Goal: Find specific page/section: Find specific page/section

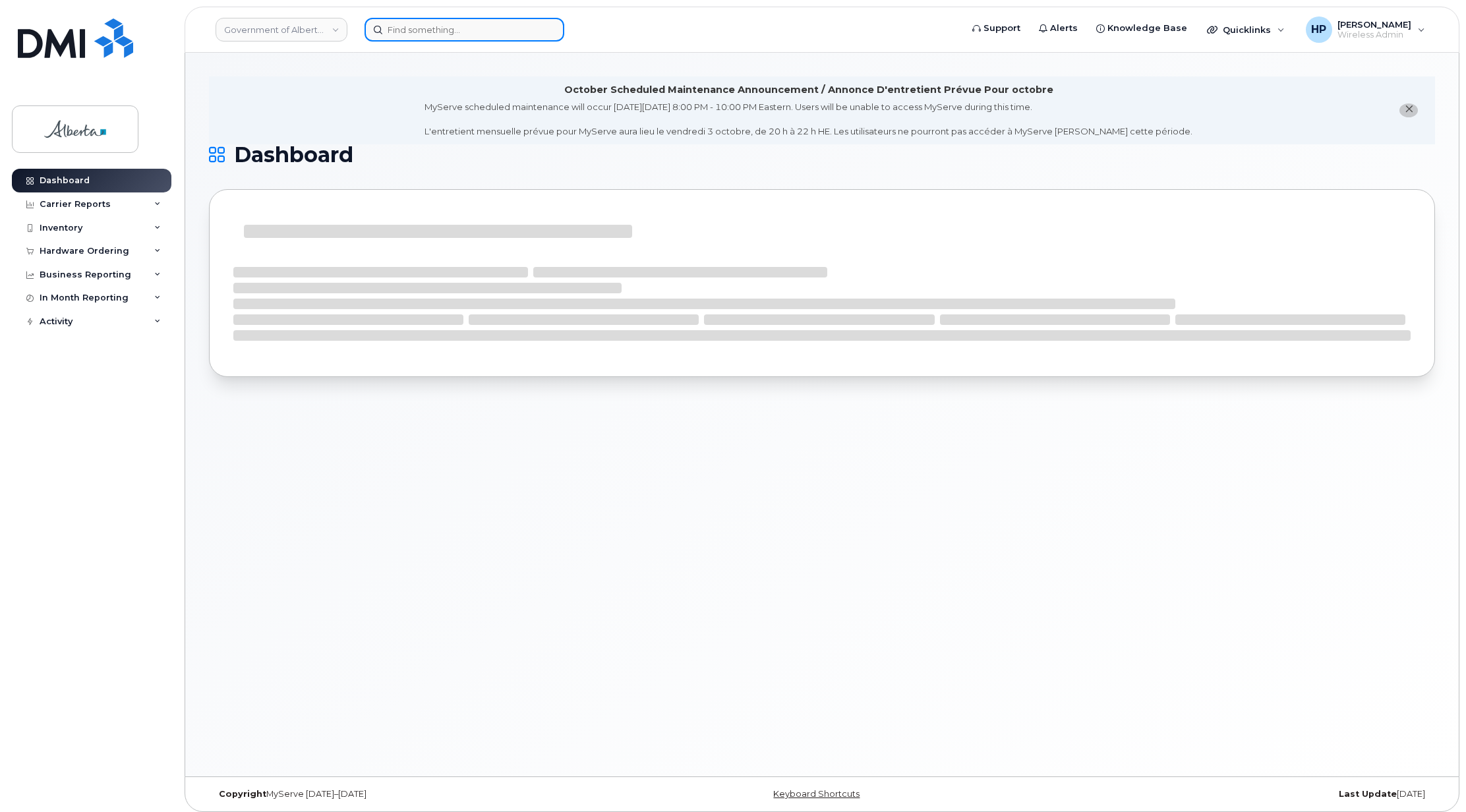
click at [456, 29] on input at bounding box center [464, 29] width 199 height 24
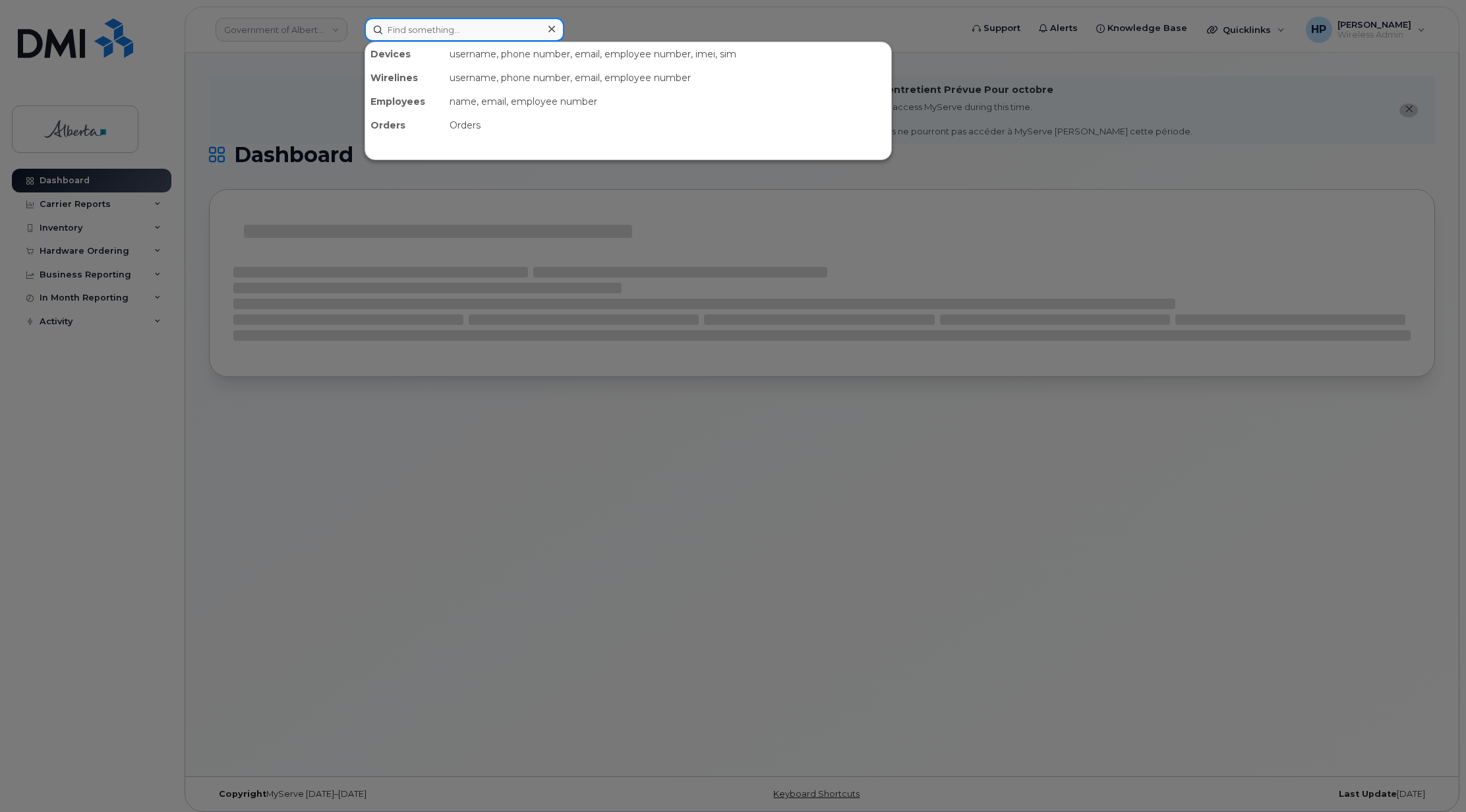
paste input "5873410902"
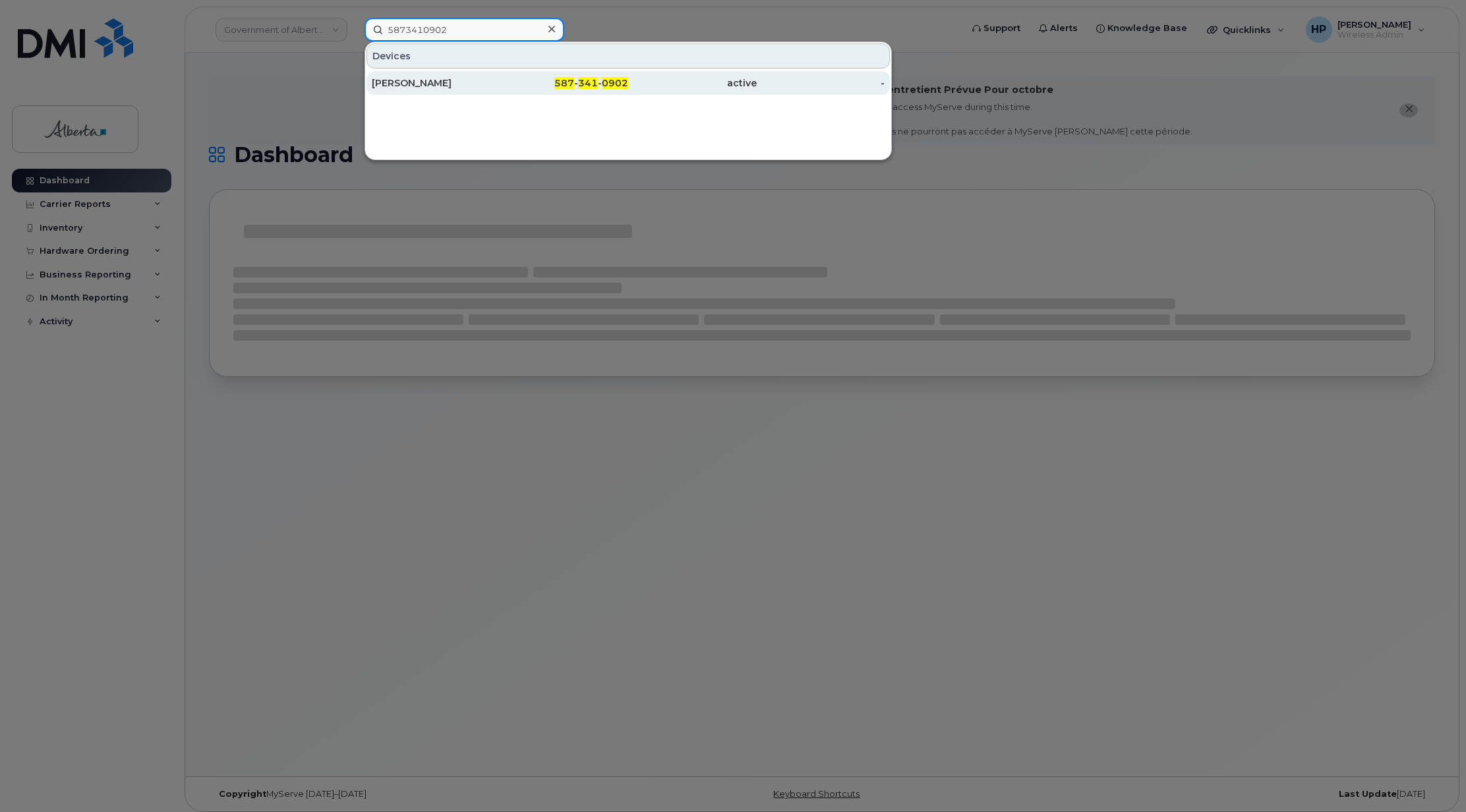
type input "5873410902"
click at [420, 86] on div "Nadia Bailey" at bounding box center [436, 83] width 129 height 14
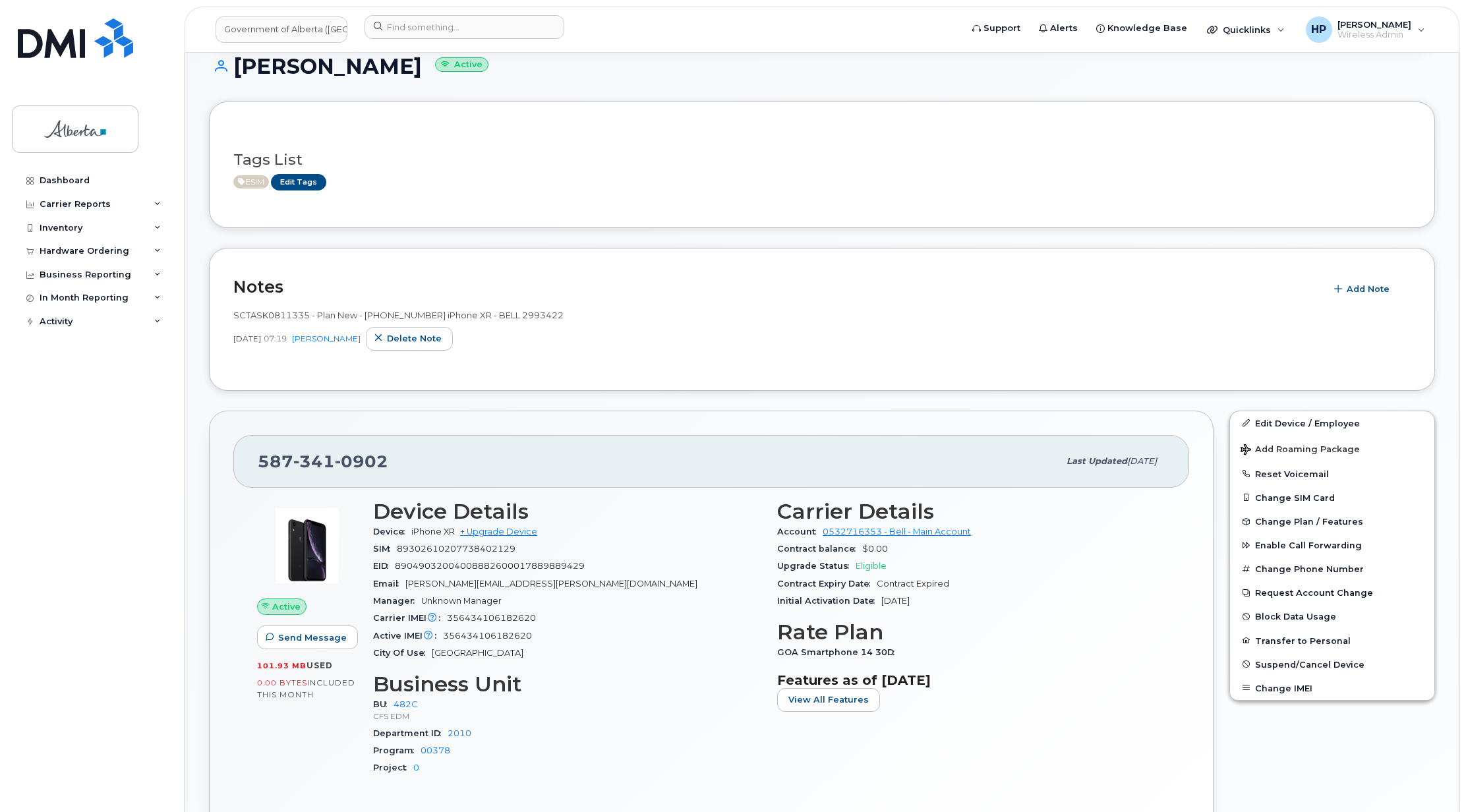
scroll to position [206, 0]
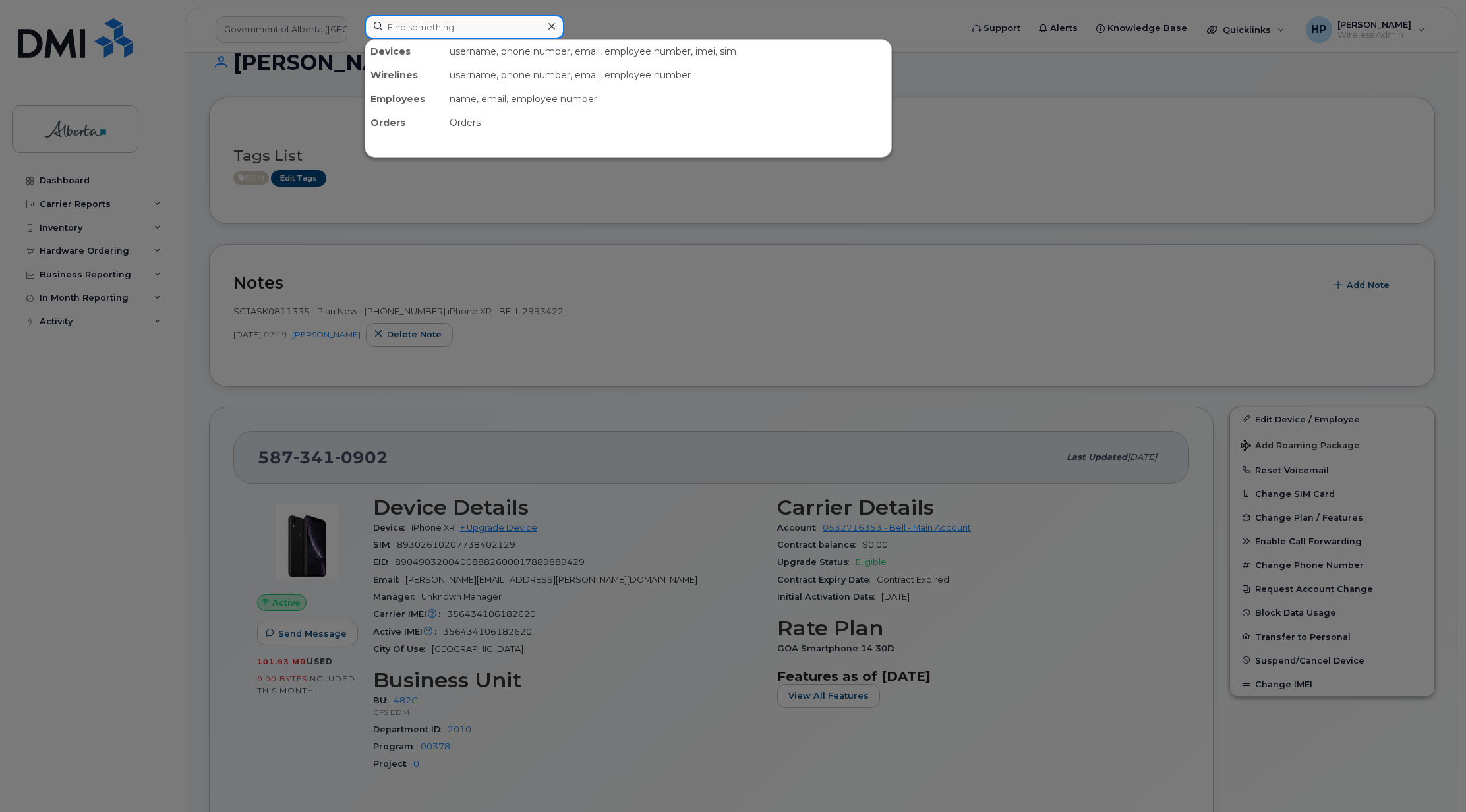
click at [468, 33] on input at bounding box center [464, 27] width 199 height 24
paste input "7802633674"
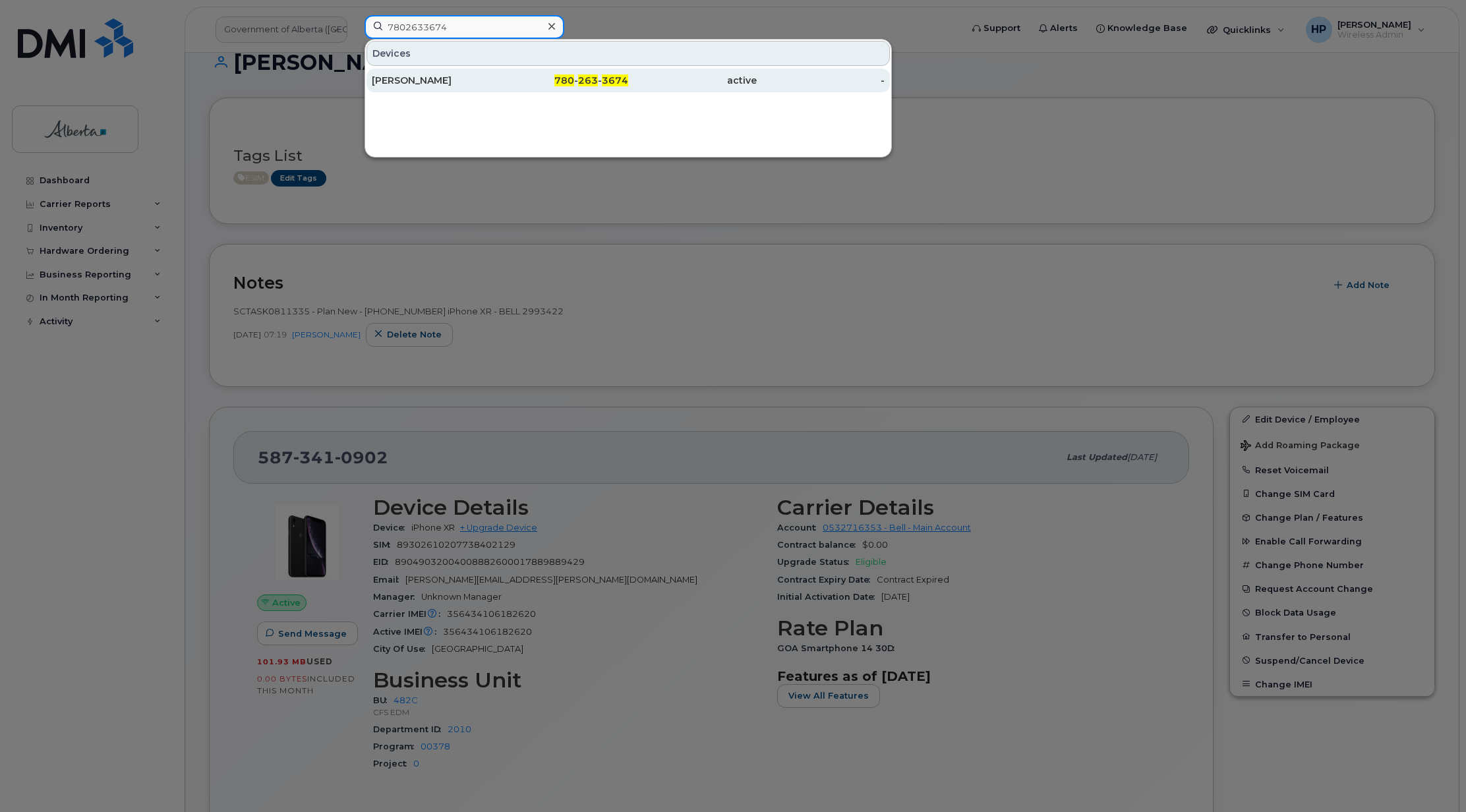
type input "7802633674"
click at [428, 76] on div "[PERSON_NAME]" at bounding box center [436, 80] width 129 height 14
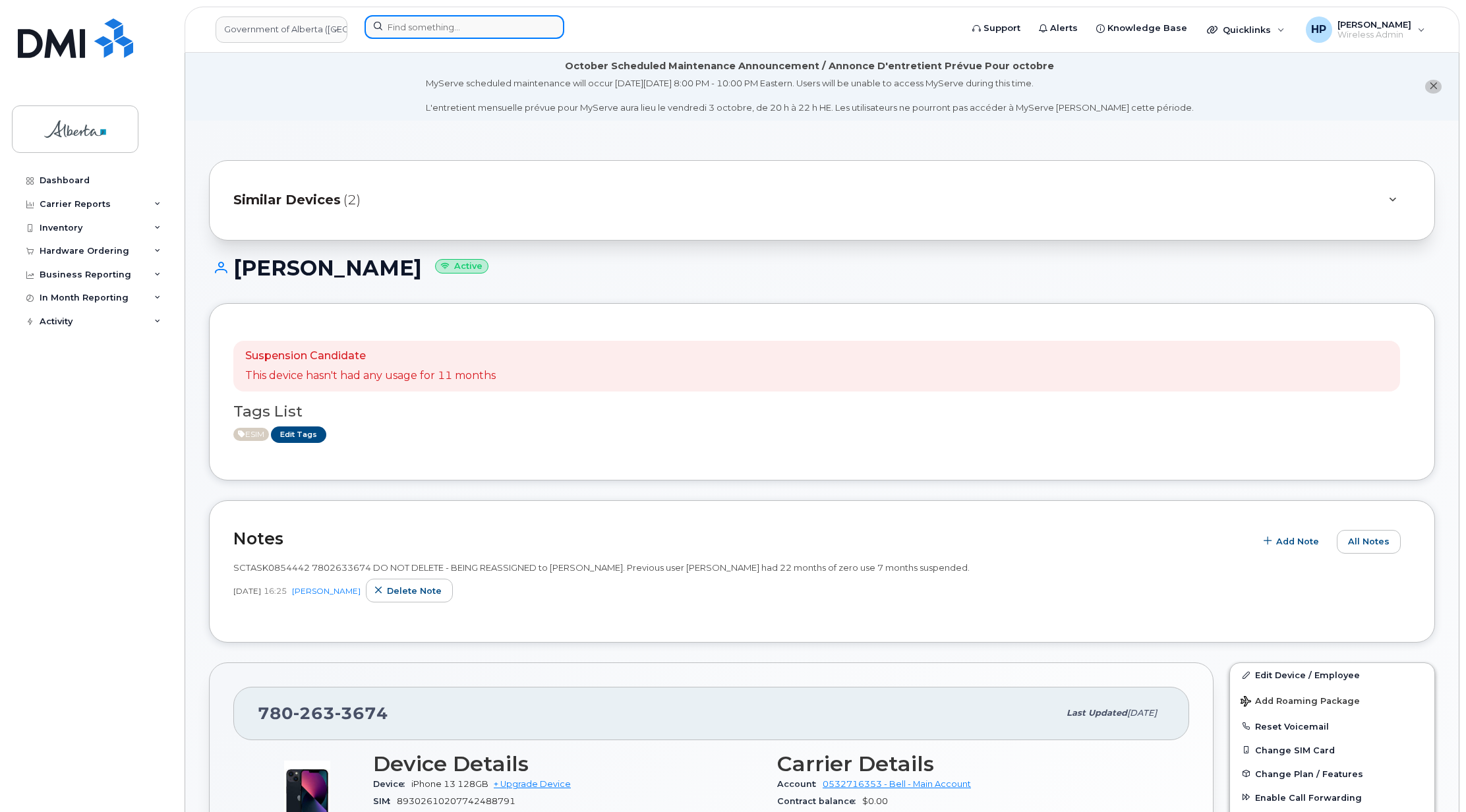
click at [420, 20] on input at bounding box center [464, 27] width 199 height 24
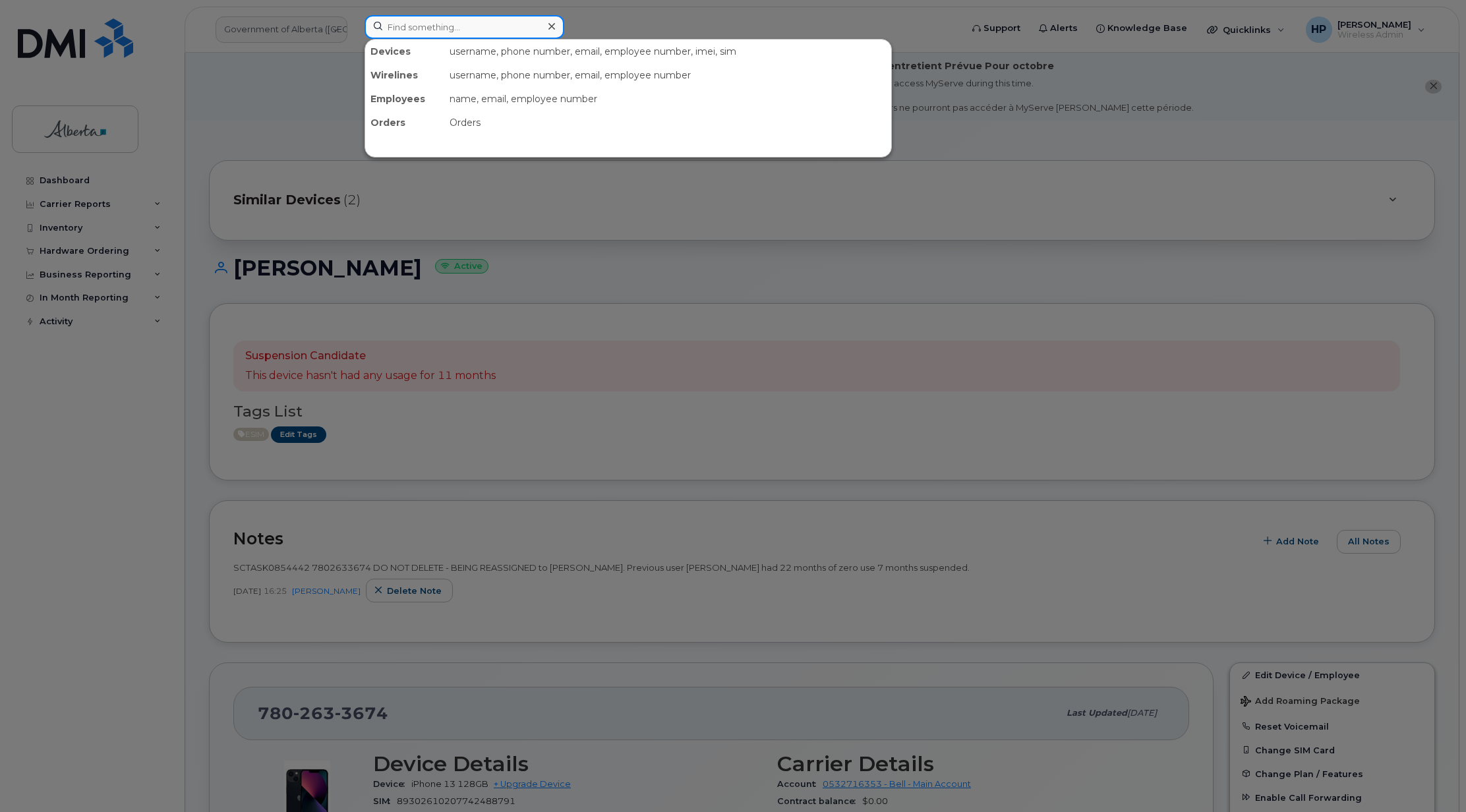
paste input "5873347650"
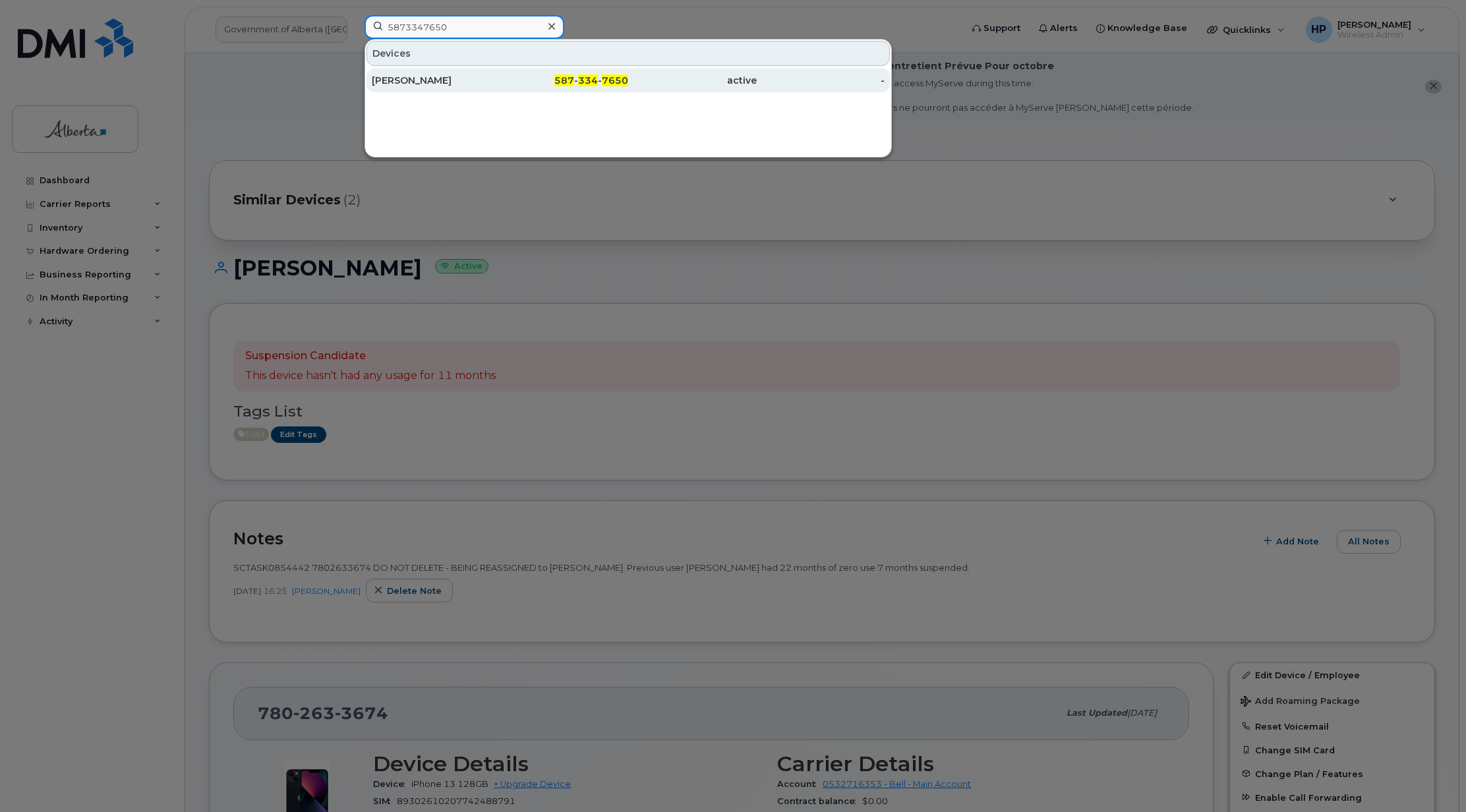
type input "5873347650"
click at [450, 78] on div "[PERSON_NAME]" at bounding box center [436, 80] width 129 height 14
